Goal: Task Accomplishment & Management: Use online tool/utility

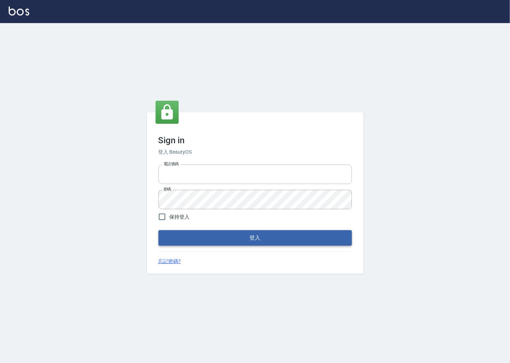
type input "0918920985"
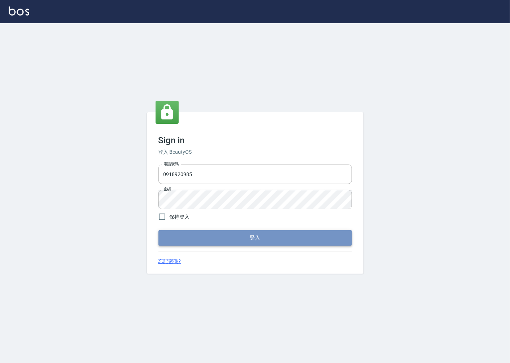
click at [237, 238] on button "登入" at bounding box center [254, 237] width 193 height 15
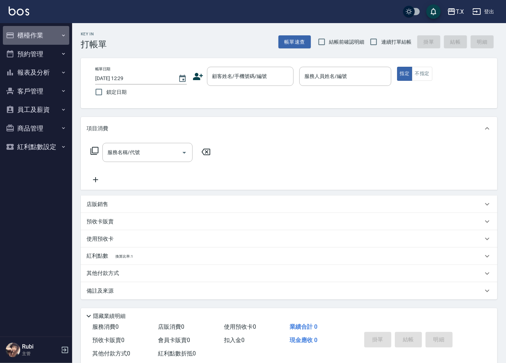
click at [49, 31] on button "櫃檯作業" at bounding box center [36, 35] width 66 height 19
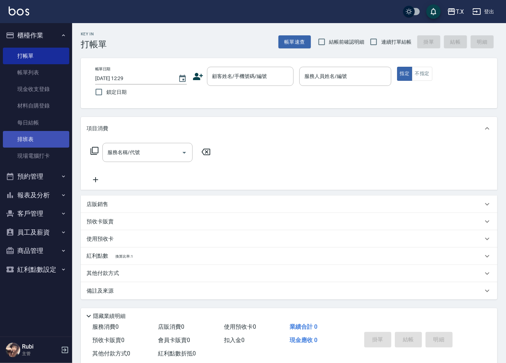
click at [59, 138] on link "排班表" at bounding box center [36, 139] width 66 height 17
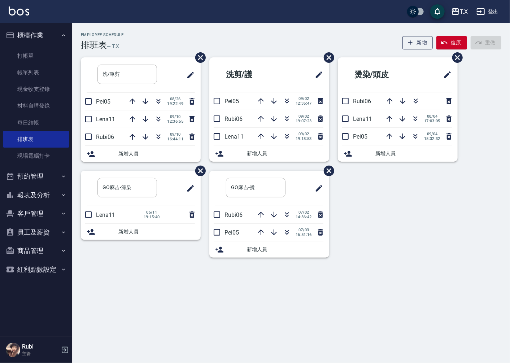
click at [470, 198] on div "洗/單剪 ​ Pei05 [DATE] 19:22:49 Lena11 [DATE] 12:36:55 Rubi06 [DATE] 16:44:11 新增人員…" at bounding box center [286, 161] width 429 height 209
click at [154, 121] on icon "button" at bounding box center [158, 119] width 9 height 9
